Goal: Entertainment & Leisure: Browse casually

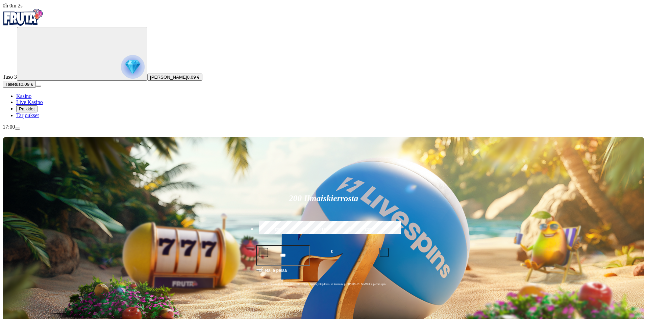
click at [35, 112] on span "Palkkiot" at bounding box center [27, 108] width 16 height 5
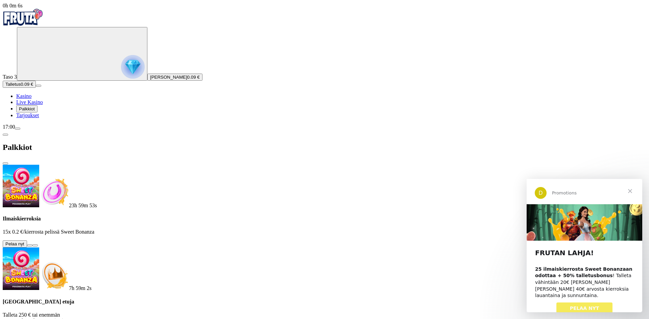
click at [32, 245] on button at bounding box center [29, 246] width 5 height 2
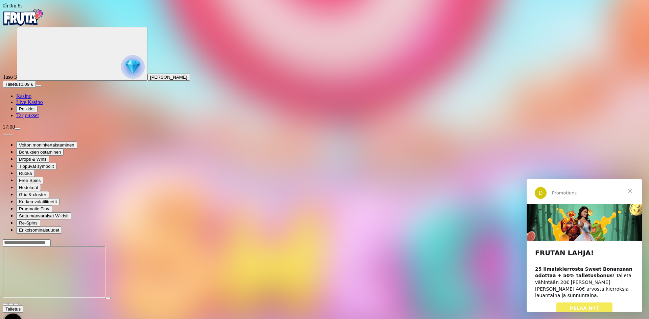
click at [631, 193] on span "Sulje" at bounding box center [630, 191] width 24 height 24
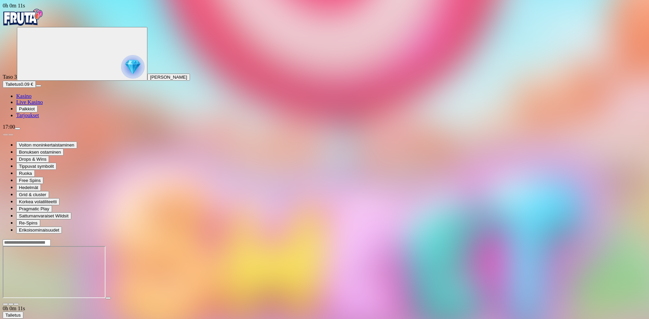
drag, startPoint x: 610, startPoint y: 64, endPoint x: 610, endPoint y: 94, distance: 29.4
click at [19, 304] on button "button" at bounding box center [16, 305] width 5 height 2
click at [5, 305] on span "close icon" at bounding box center [5, 305] width 0 height 0
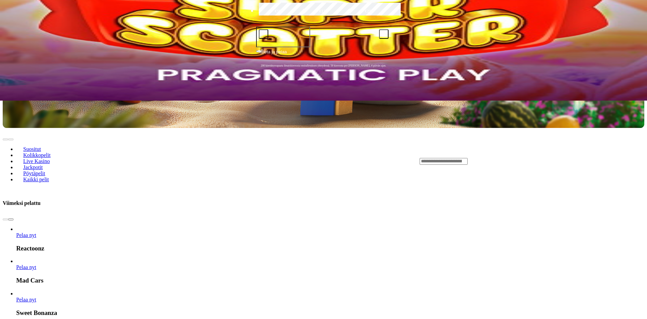
scroll to position [135, 0]
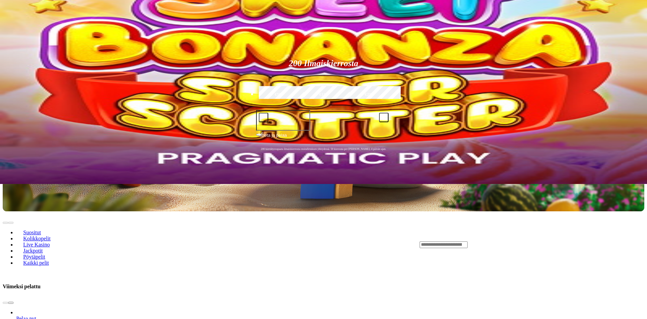
click at [36, 316] on link "Pelaa nyt" at bounding box center [26, 319] width 20 height 6
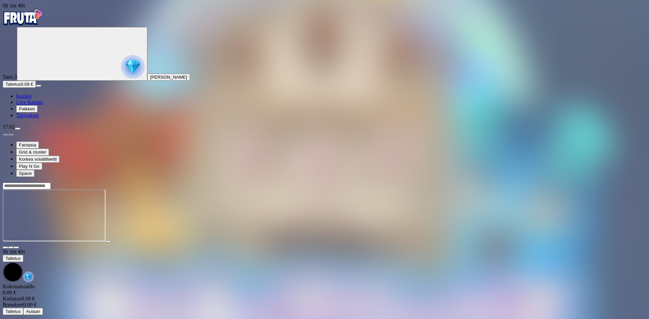
click at [5, 248] on span "close icon" at bounding box center [5, 248] width 0 height 0
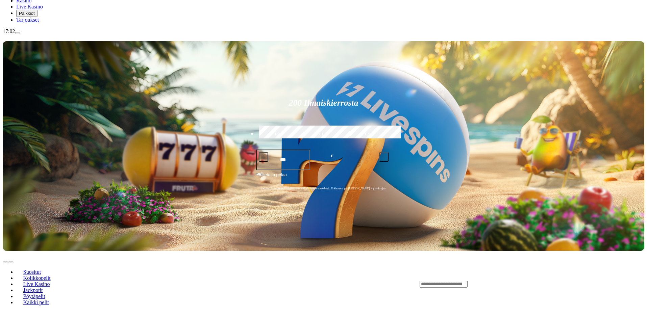
scroll to position [101, 0]
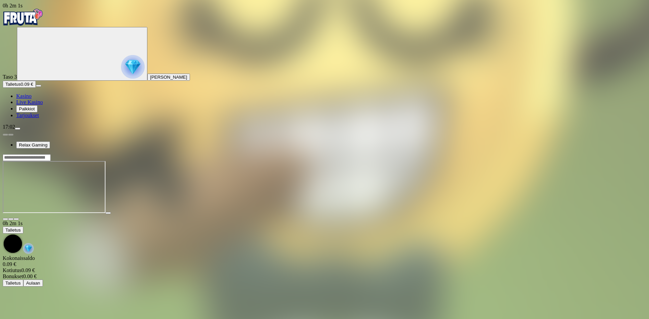
click at [8, 218] on button "button" at bounding box center [5, 219] width 5 height 2
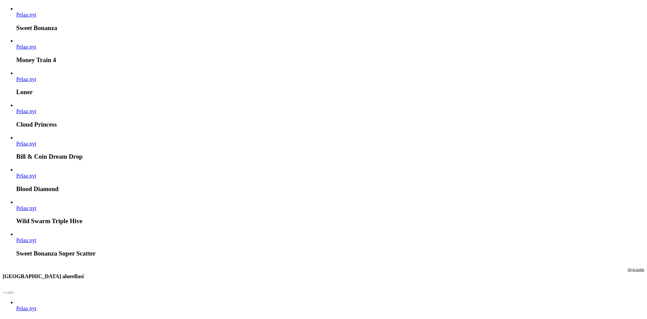
scroll to position [439, 0]
